Goal: Task Accomplishment & Management: Manage account settings

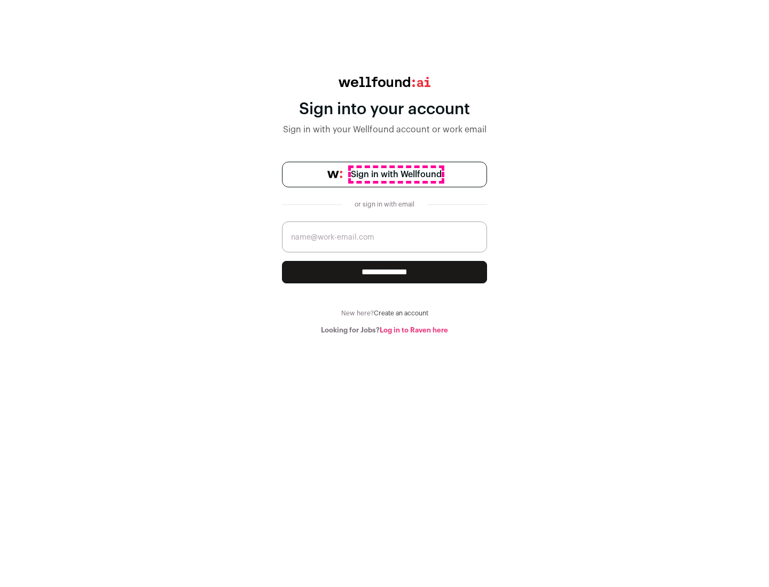
click at [395, 175] on span "Sign in with Wellfound" at bounding box center [396, 174] width 91 height 13
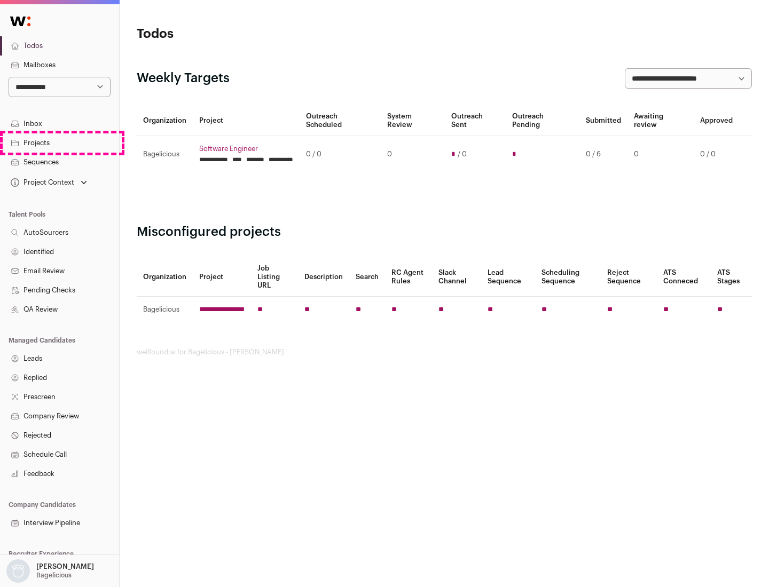
click at [59, 142] on link "Projects" at bounding box center [59, 142] width 119 height 19
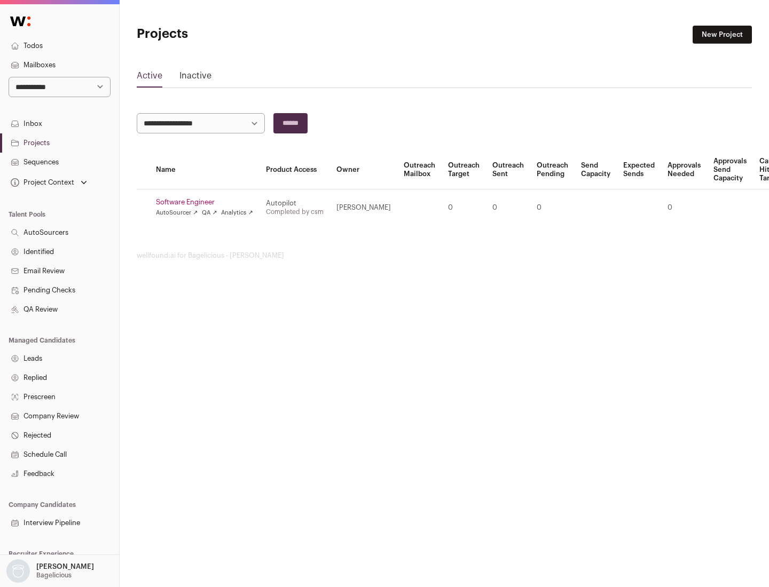
click at [208, 202] on link "Software Engineer" at bounding box center [204, 202] width 97 height 9
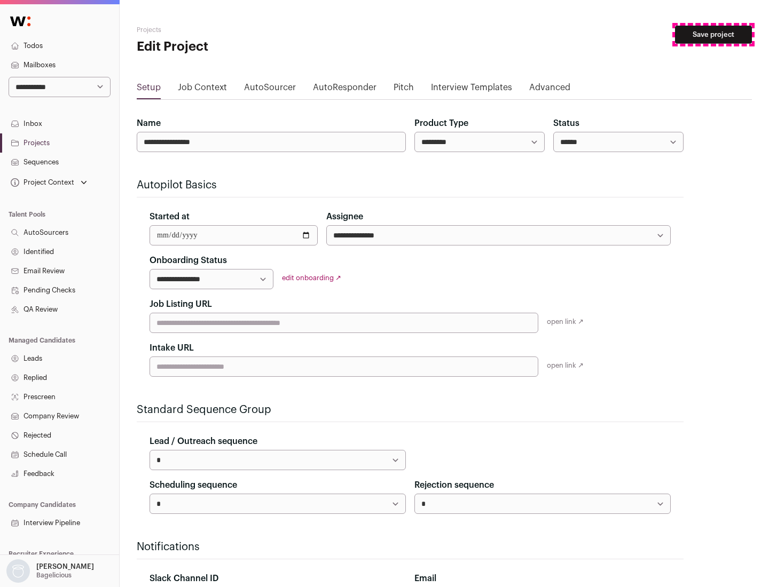
click at [713, 35] on button "Save project" at bounding box center [713, 35] width 77 height 18
